Goal: Check status: Check status

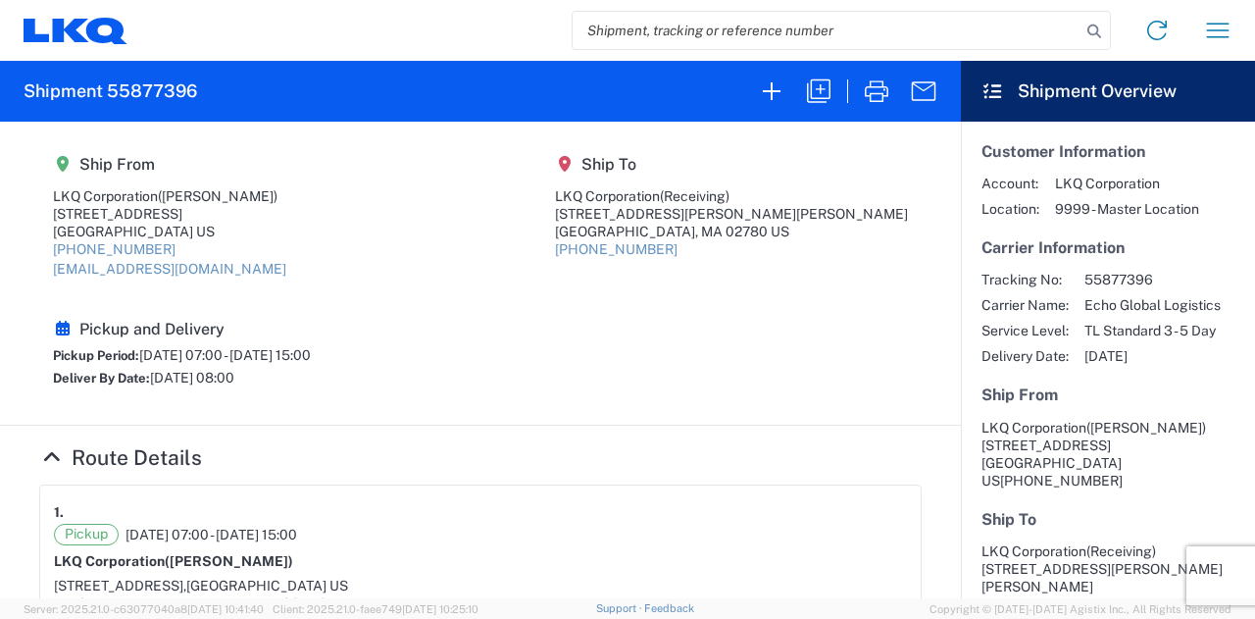
click at [729, 26] on input "search" at bounding box center [827, 30] width 508 height 37
paste input "57135949"
type input "57135949"
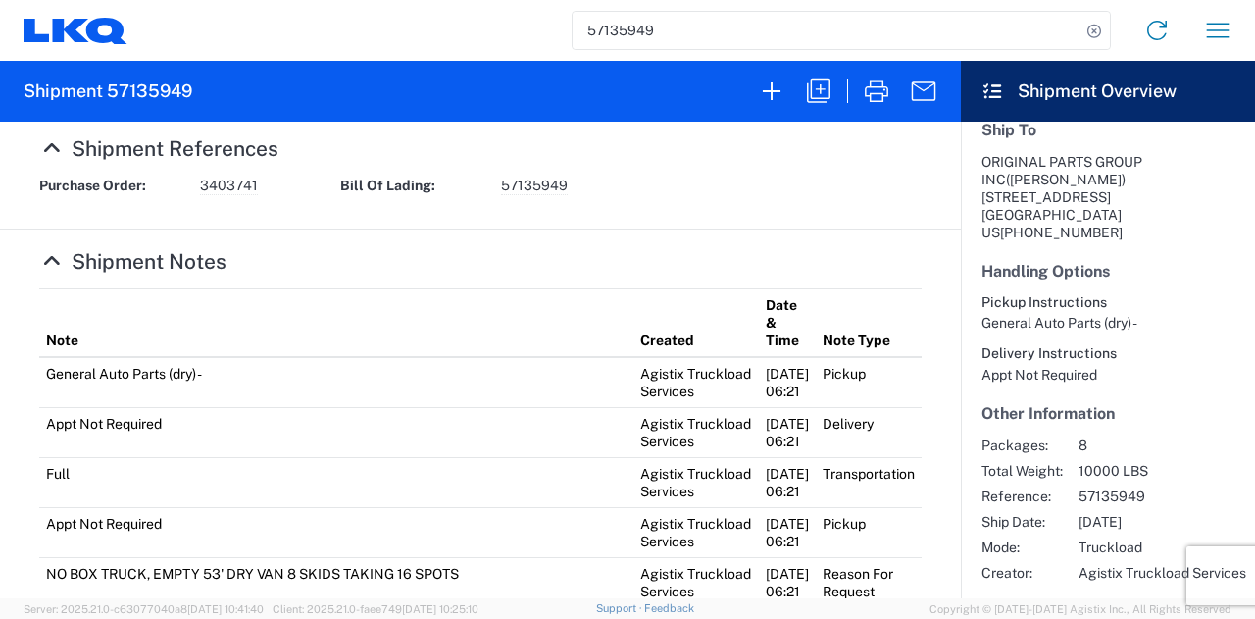
scroll to position [1112, 0]
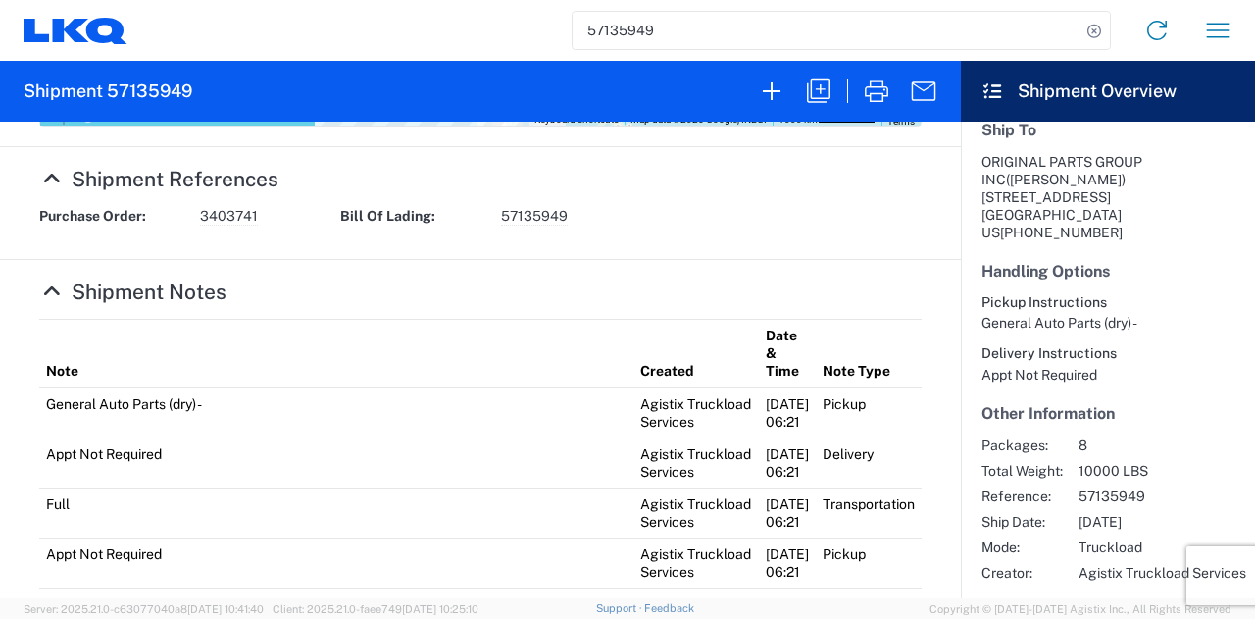
click at [316, 310] on agx-collapsable-section "Shipment Notes Note Created Date & Time Note Type General Auto Parts (dry) - Ag…" at bounding box center [480, 491] width 961 height 462
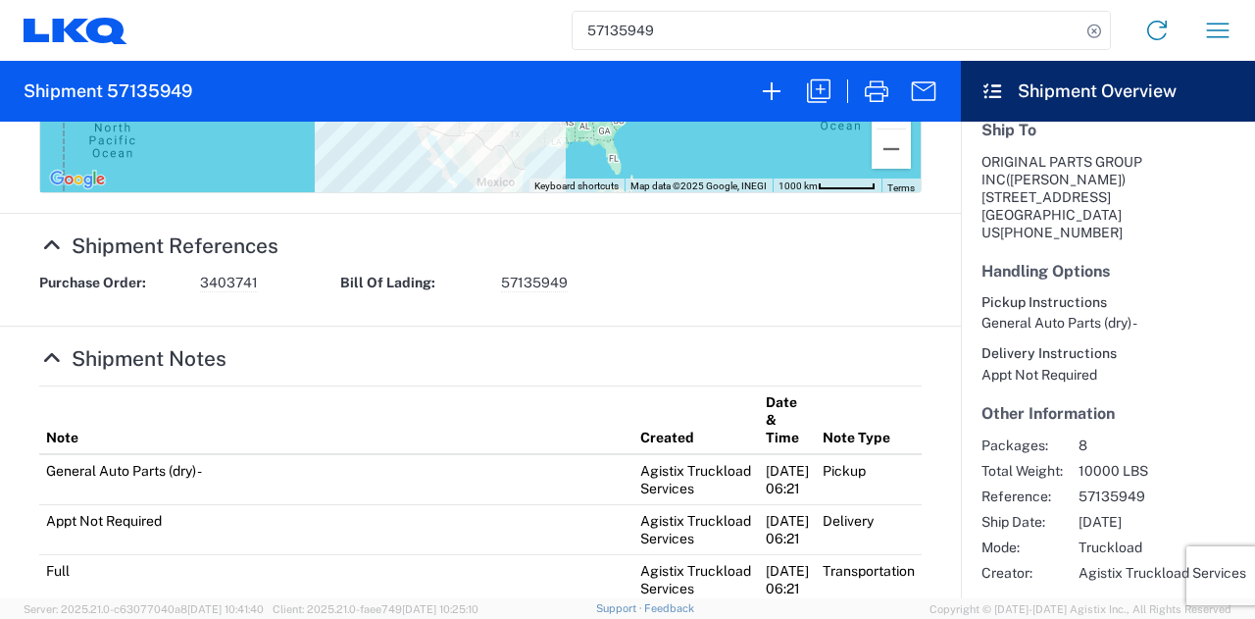
scroll to position [1014, 0]
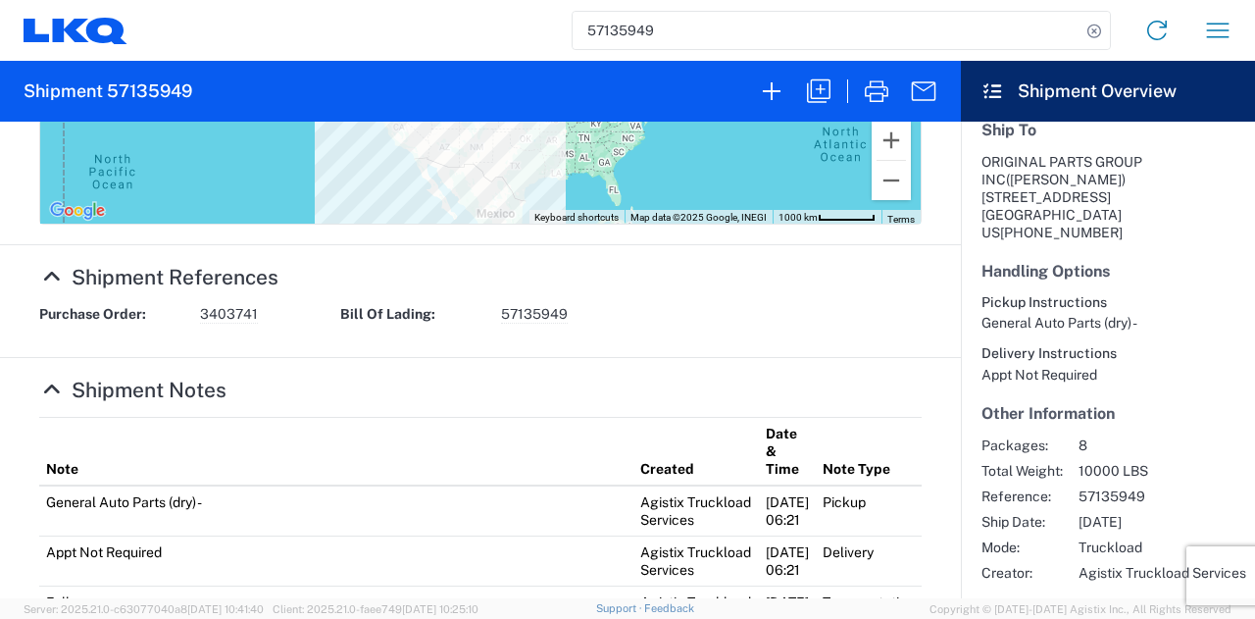
click at [471, 551] on td "Appt Not Required" at bounding box center [336, 560] width 594 height 50
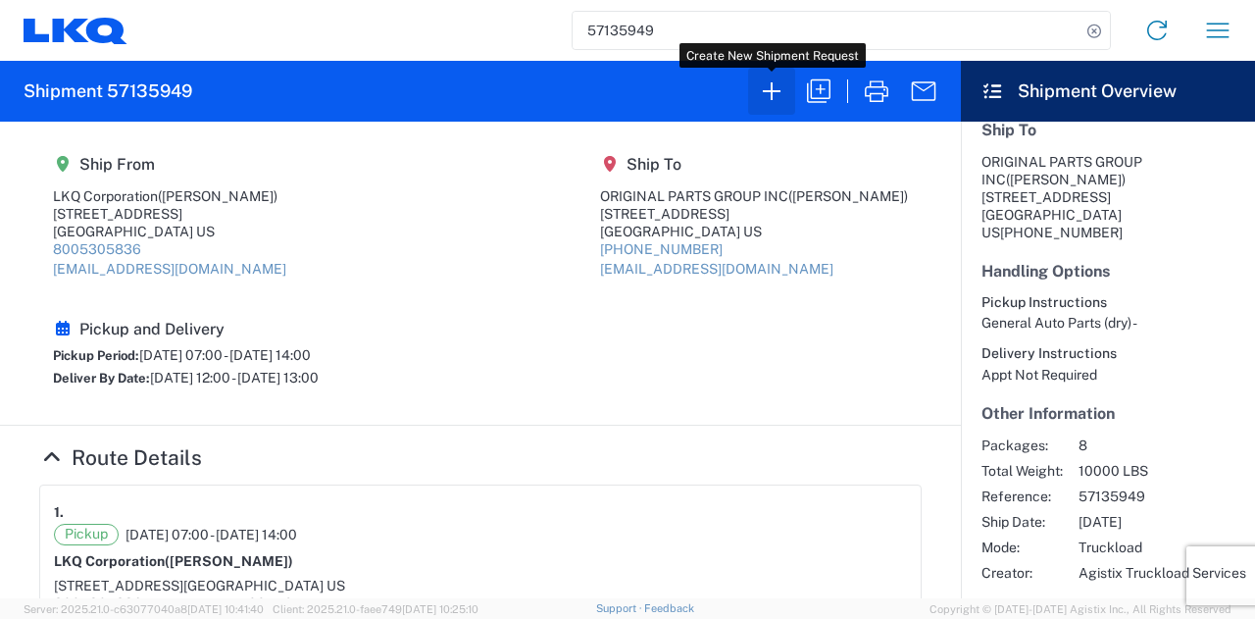
click at [775, 90] on icon "button" at bounding box center [772, 91] width 18 height 18
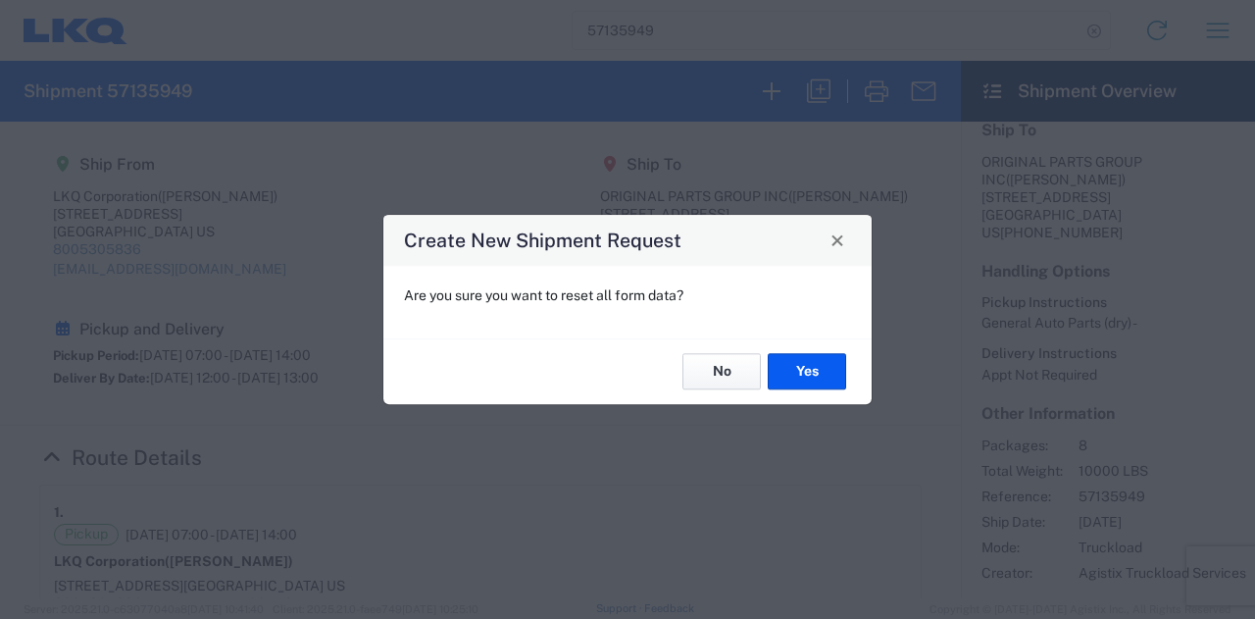
click at [698, 372] on button "No" at bounding box center [721, 372] width 78 height 36
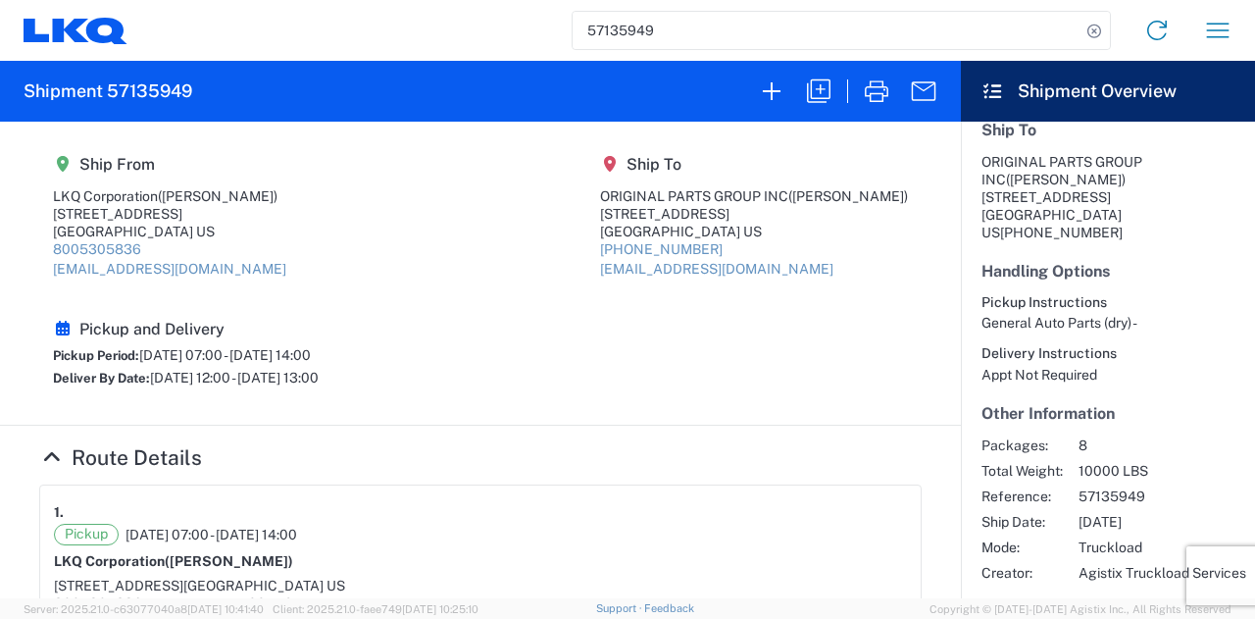
click at [663, 528] on div "Pickup [DATE] 07:00 - [DATE] 14:00" at bounding box center [480, 535] width 853 height 22
click at [665, 524] on div "Pickup [DATE] 07:00 - [DATE] 14:00" at bounding box center [480, 535] width 853 height 22
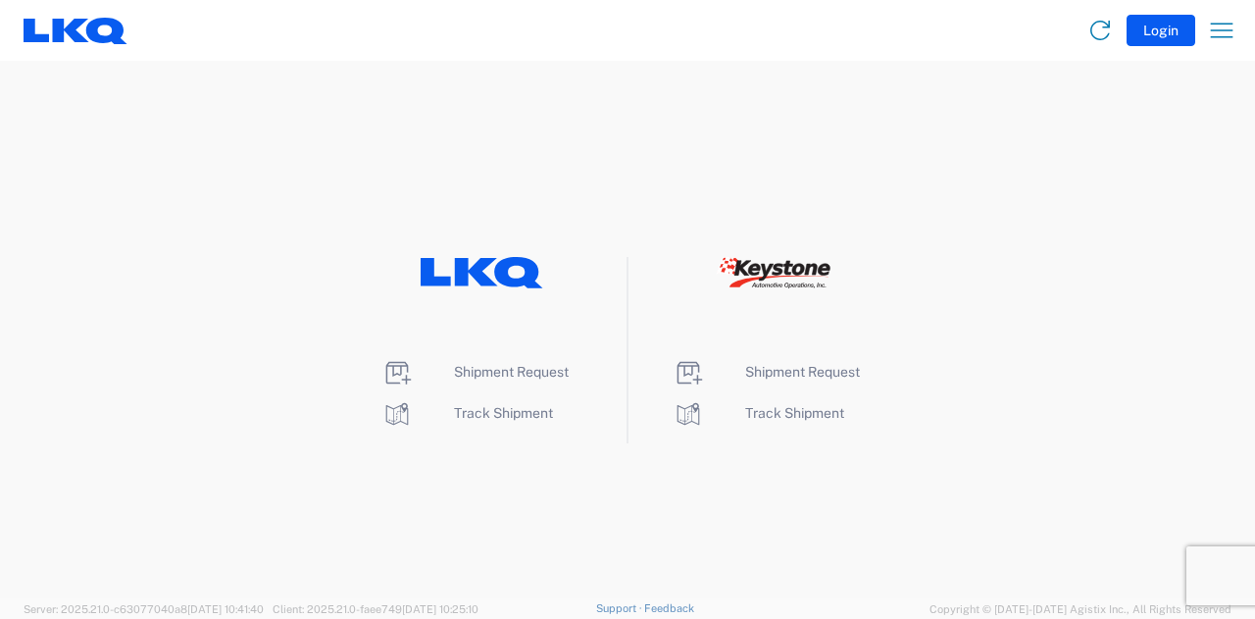
drag, startPoint x: 641, startPoint y: 161, endPoint x: 631, endPoint y: 181, distance: 22.8
click at [640, 161] on agx-landing-component "Shipment Request Track Shipment Shipment Request Track Shipment" at bounding box center [627, 329] width 1255 height 537
drag, startPoint x: 566, startPoint y: 68, endPoint x: 567, endPoint y: 49, distance: 18.7
click at [566, 68] on agx-landing-component "Shipment Request Track Shipment Shipment Request Track Shipment" at bounding box center [627, 329] width 1255 height 537
